Goal: Navigation & Orientation: Find specific page/section

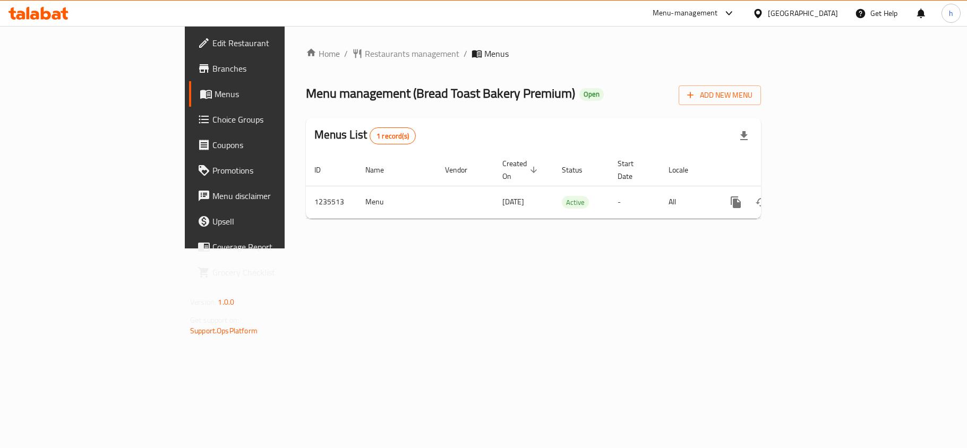
click at [762, 15] on icon at bounding box center [757, 12] width 7 height 9
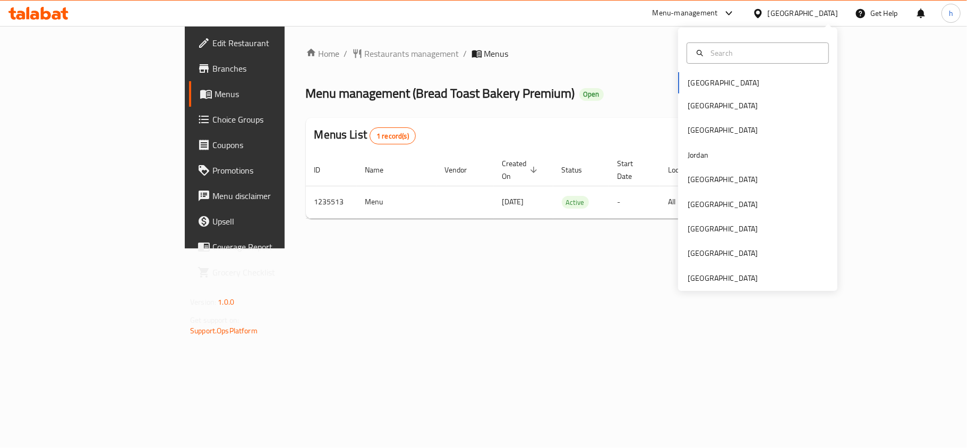
click at [711, 285] on div "[GEOGRAPHIC_DATA] [GEOGRAPHIC_DATA] [GEOGRAPHIC_DATA] [GEOGRAPHIC_DATA] [GEOGRA…" at bounding box center [757, 159] width 159 height 263
click at [710, 279] on div "[GEOGRAPHIC_DATA]" at bounding box center [723, 278] width 70 height 12
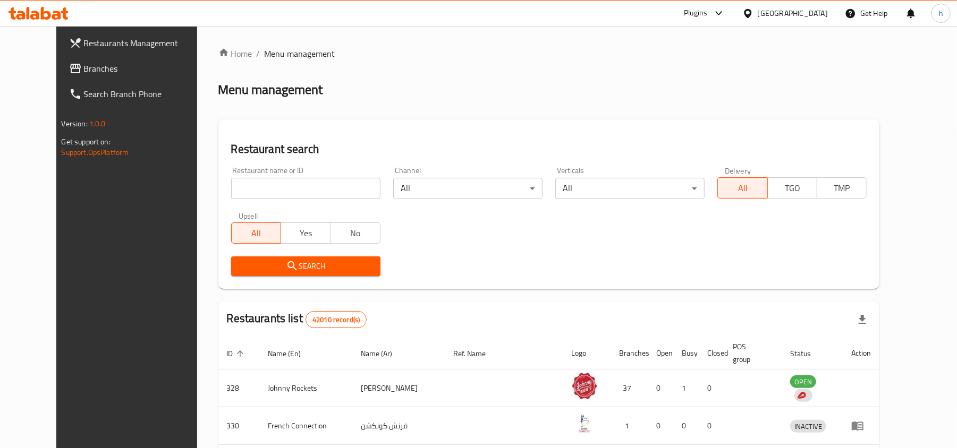
click at [84, 72] on span "Branches" at bounding box center [146, 68] width 124 height 13
